Goal: Task Accomplishment & Management: Manage account settings

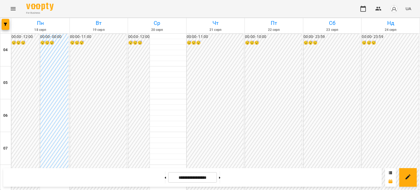
scroll to position [489, 0]
click at [165, 175] on button at bounding box center [165, 177] width 1 height 12
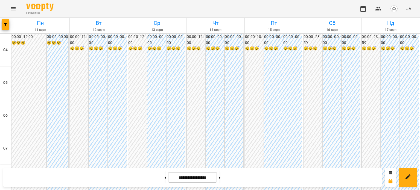
scroll to position [491, 0]
click at [220, 176] on button at bounding box center [219, 177] width 1 height 12
type input "**********"
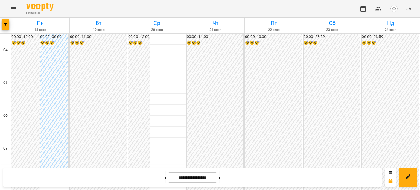
scroll to position [273, 0]
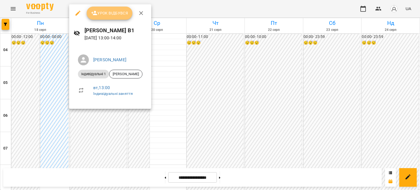
click at [110, 13] on span "Урок відбувся" at bounding box center [109, 13] width 37 height 7
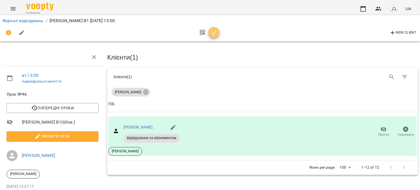
click at [212, 31] on icon "button" at bounding box center [214, 33] width 7 height 7
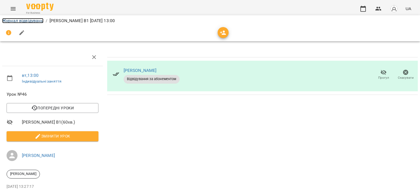
click at [40, 22] on link "Журнал відвідувань" at bounding box center [22, 20] width 41 height 5
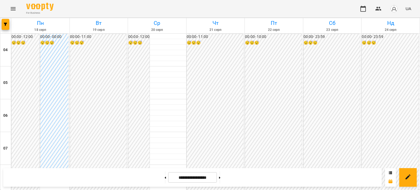
scroll to position [145, 0]
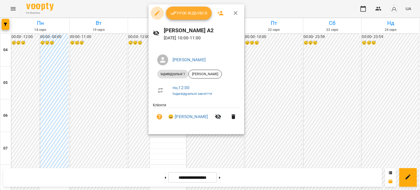
click at [155, 16] on icon "button" at bounding box center [157, 13] width 7 height 7
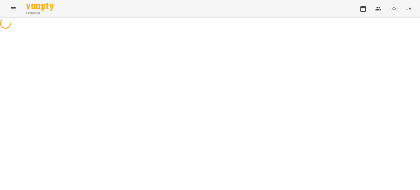
select select "**********"
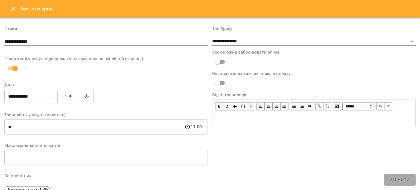
click at [69, 96] on input "*****" at bounding box center [75, 96] width 36 height 15
type input "*****"
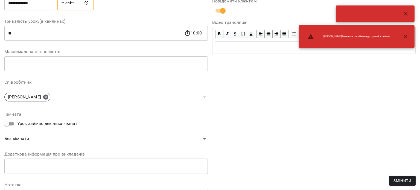
scroll to position [162, 0]
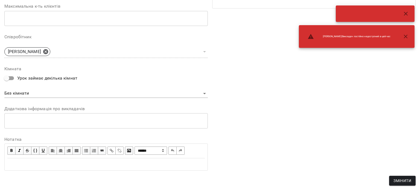
drag, startPoint x: 395, startPoint y: 175, endPoint x: 395, endPoint y: 180, distance: 5.2
click at [395, 180] on form "**********" at bounding box center [209, 23] width 411 height 330
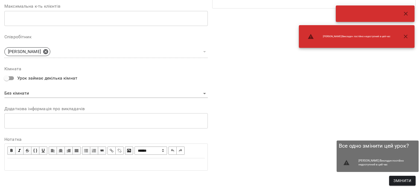
click at [395, 180] on span "Змінити" at bounding box center [403, 180] width 18 height 7
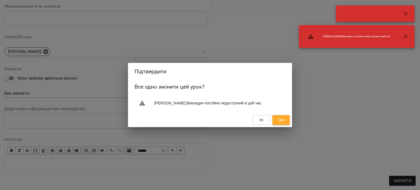
click at [284, 118] on span "Так" at bounding box center [281, 120] width 7 height 7
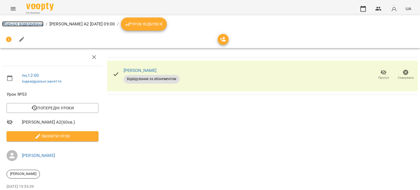
click at [39, 25] on link "Журнал відвідувань" at bounding box center [22, 23] width 41 height 5
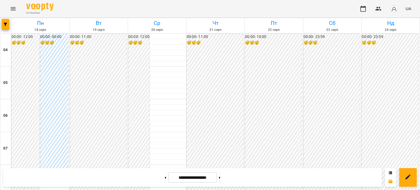
scroll to position [491, 0]
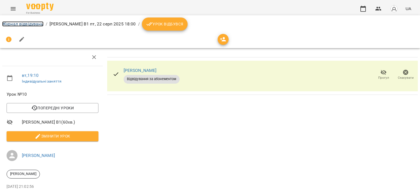
click at [34, 25] on link "Журнал відвідувань" at bounding box center [22, 23] width 41 height 5
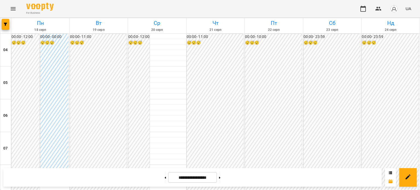
scroll to position [191, 0]
click at [396, 10] on img "button" at bounding box center [394, 9] width 8 height 8
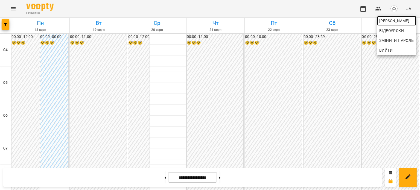
click at [393, 21] on span "[PERSON_NAME]" at bounding box center [396, 21] width 35 height 7
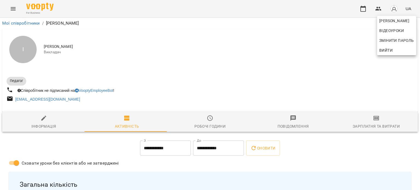
click at [380, 122] on div at bounding box center [210, 95] width 420 height 190
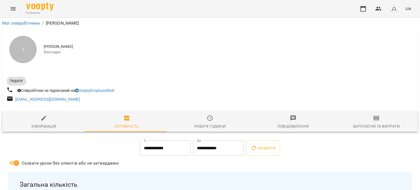
click at [377, 120] on span "Зарплатня та Витрати" at bounding box center [376, 122] width 77 height 15
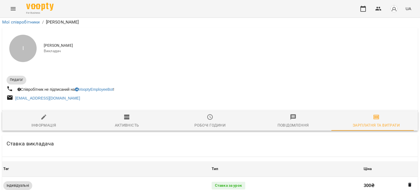
scroll to position [238, 0]
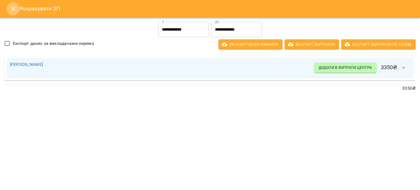
click at [14, 7] on icon "Close" at bounding box center [13, 8] width 7 height 7
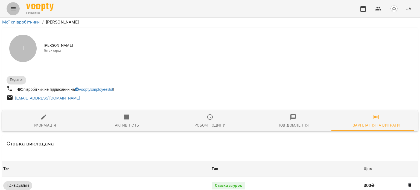
click at [14, 5] on button "Menu" at bounding box center [13, 8] width 13 height 13
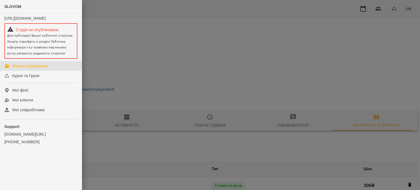
click at [34, 68] on div "Журнал відвідувань" at bounding box center [30, 65] width 36 height 5
